Goal: Task Accomplishment & Management: Use online tool/utility

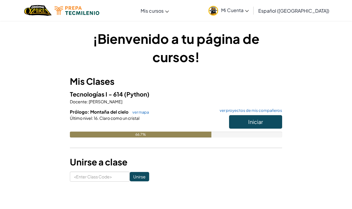
click at [273, 127] on button "Iniciar" at bounding box center [255, 122] width 53 height 14
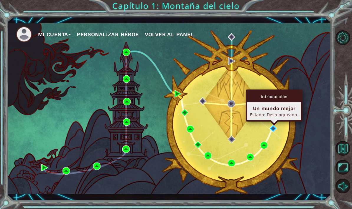
click at [274, 122] on div "Introducción Un mundo mejor Estado: Desbloqueado." at bounding box center [274, 106] width 57 height 32
click at [277, 128] on img at bounding box center [272, 128] width 7 height 7
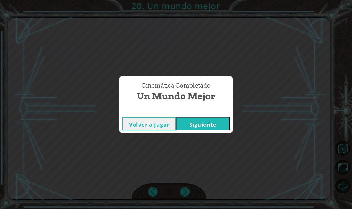
click at [201, 126] on button "Siguiente" at bounding box center [203, 123] width 54 height 13
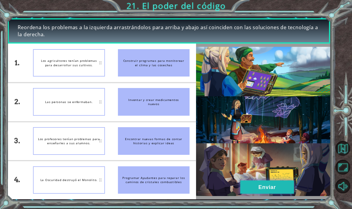
click at [280, 187] on button "Enviar" at bounding box center [267, 187] width 54 height 13
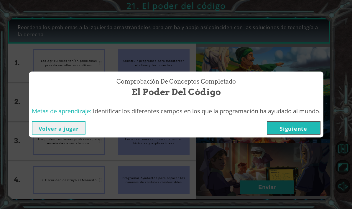
click at [308, 138] on div "Comprobación de conceptos Completado El poder del código Metas de aprendizaje: …" at bounding box center [176, 104] width 352 height 209
click at [306, 128] on button "Siguiente" at bounding box center [294, 127] width 54 height 13
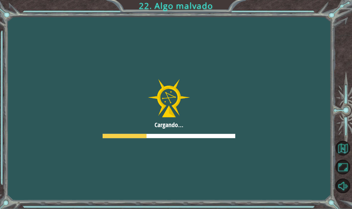
scroll to position [24, 0]
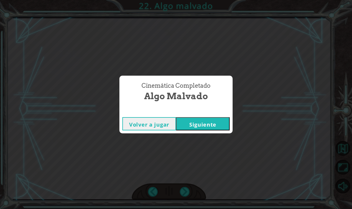
click at [207, 126] on button "Siguiente" at bounding box center [203, 123] width 54 height 13
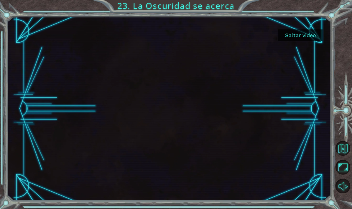
scroll to position [24, 0]
click at [307, 37] on button "Saltar video" at bounding box center [300, 34] width 44 height 11
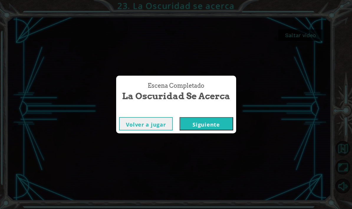
click at [223, 128] on button "Siguiente" at bounding box center [206, 123] width 54 height 13
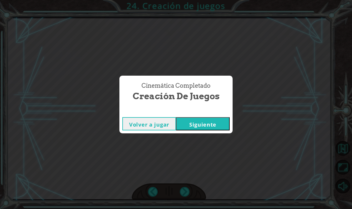
scroll to position [24, 0]
click at [227, 128] on button "Siguiente" at bounding box center [203, 123] width 54 height 13
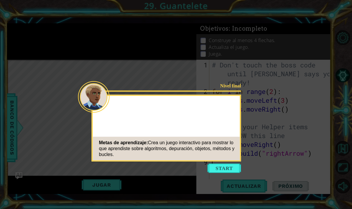
scroll to position [24, 0]
click at [232, 164] on button "Start" at bounding box center [224, 168] width 34 height 9
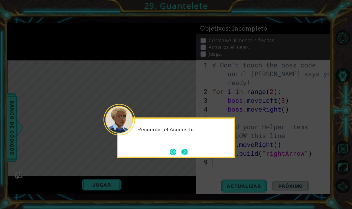
click at [188, 149] on button "Next" at bounding box center [184, 152] width 6 height 6
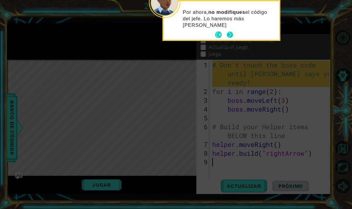
click at [227, 32] on button "Next" at bounding box center [230, 35] width 6 height 6
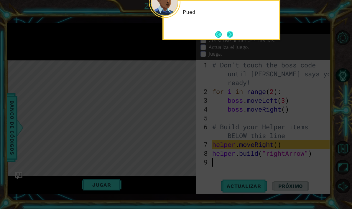
click at [233, 31] on button "Next" at bounding box center [230, 34] width 6 height 6
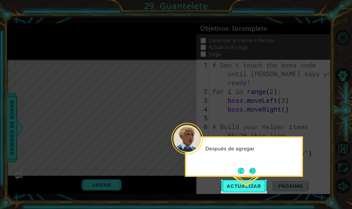
click at [255, 168] on button "Next" at bounding box center [252, 171] width 6 height 6
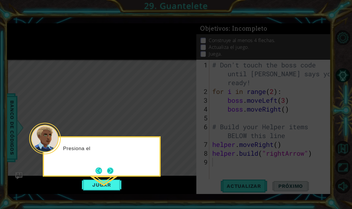
click at [111, 168] on button "Next" at bounding box center [110, 171] width 6 height 6
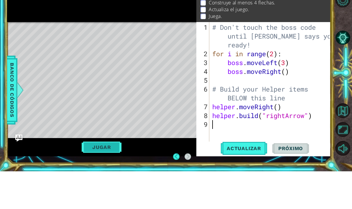
click at [112, 179] on button "Jugar" at bounding box center [102, 184] width 40 height 11
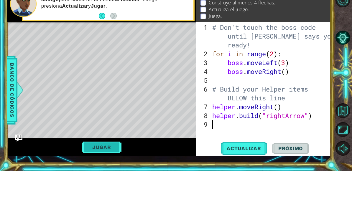
scroll to position [0, 0]
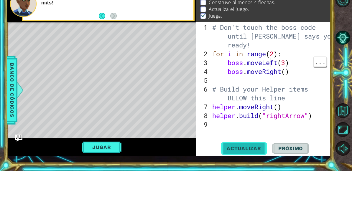
click at [249, 179] on button "Actualizar" at bounding box center [244, 186] width 46 height 14
click at [109, 179] on button "Jugar" at bounding box center [102, 184] width 40 height 11
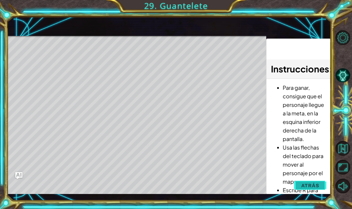
click at [311, 185] on span "Atrás" at bounding box center [310, 186] width 18 height 6
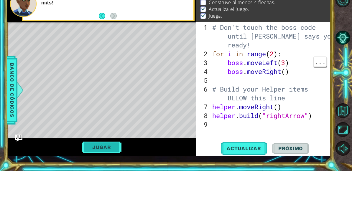
click at [109, 179] on button "Jugar" at bounding box center [102, 184] width 40 height 11
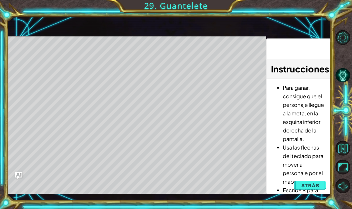
scroll to position [24, 0]
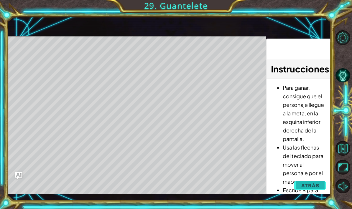
click at [322, 187] on button "Atrás" at bounding box center [310, 186] width 33 height 12
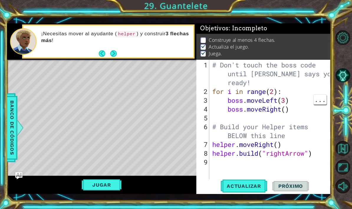
click at [225, 162] on div "# Don't touch the boss code until [PERSON_NAME] says you're ready! for i in ran…" at bounding box center [271, 140] width 121 height 159
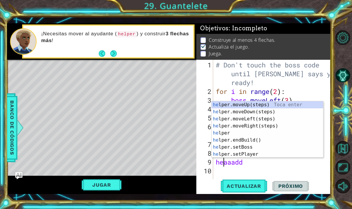
scroll to position [10, 18]
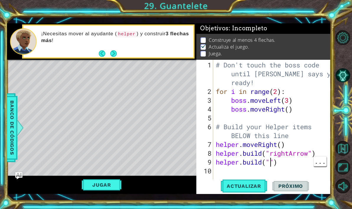
click at [272, 164] on div "# Don't touch the boss code until [PERSON_NAME] says you're ready! for i in ran…" at bounding box center [274, 140] width 118 height 159
click at [271, 164] on div "# Don't touch the boss code until [PERSON_NAME] says you're ready! for i in ran…" at bounding box center [274, 140] width 118 height 159
click at [271, 162] on div "# Don't touch the boss code until [PERSON_NAME] says you're ready! for i in ran…" at bounding box center [274, 140] width 118 height 159
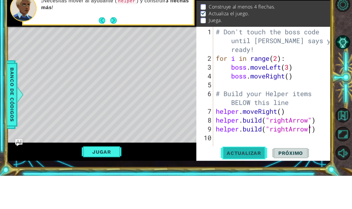
click at [248, 183] on span "Actualizar" at bounding box center [244, 186] width 46 height 6
click at [246, 183] on span "Actualizar" at bounding box center [244, 186] width 46 height 6
click at [256, 179] on button "Actualizar" at bounding box center [244, 186] width 46 height 14
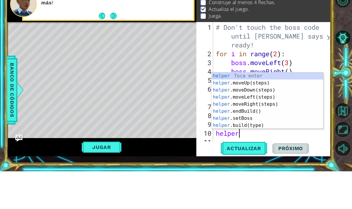
scroll to position [10, 30]
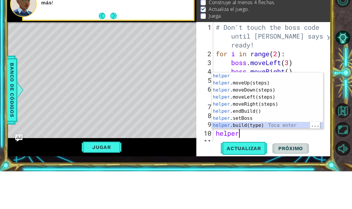
click at [259, 127] on div "helper Toca enter helper .moveUp(steps) Toca enter helper .moveDown(steps) Toca…" at bounding box center [267, 145] width 111 height 71
type textarea "abcde fg"
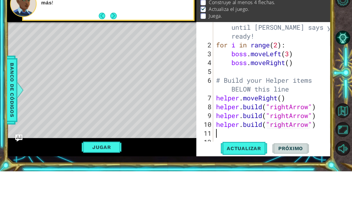
scroll to position [9, 0]
